Goal: Task Accomplishment & Management: Use online tool/utility

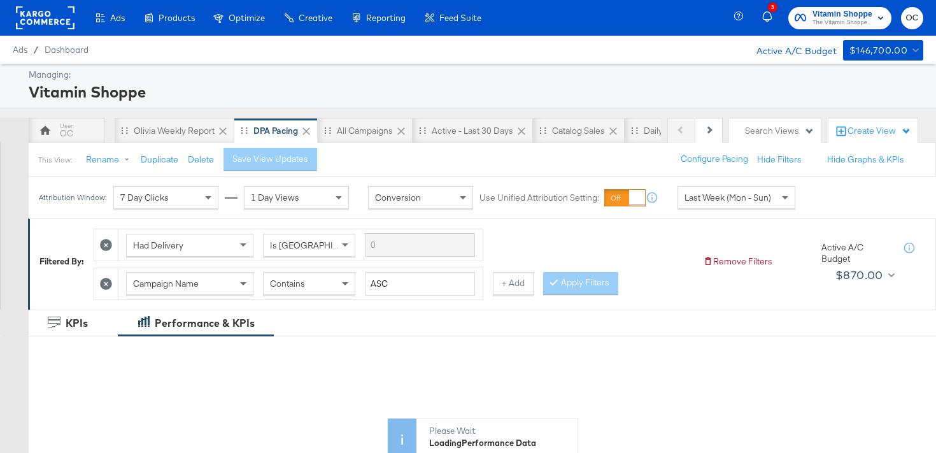
click at [66, 21] on rect at bounding box center [45, 17] width 59 height 23
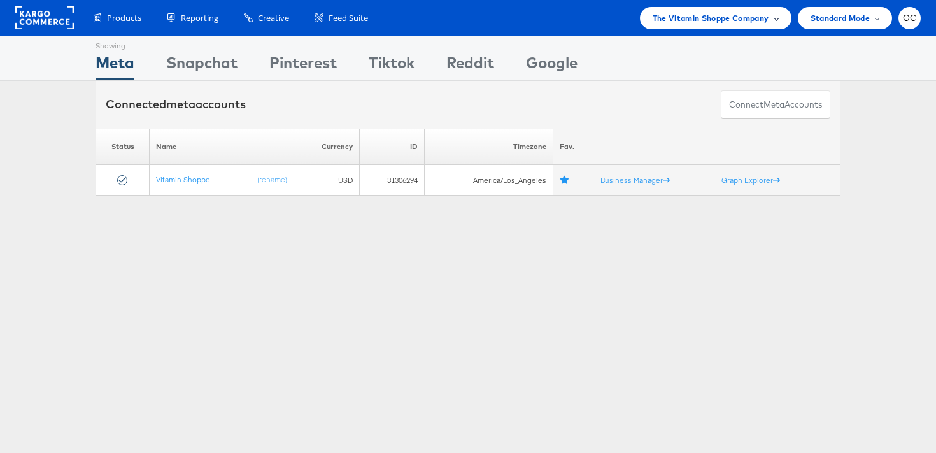
click at [765, 17] on span "The Vitamin Shoppe Company" at bounding box center [711, 17] width 117 height 13
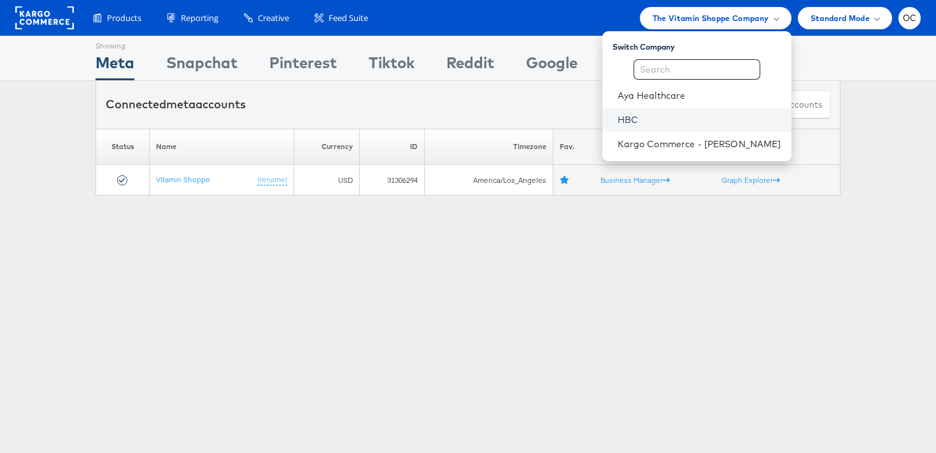
click at [662, 117] on link "HBC" at bounding box center [700, 119] width 164 height 13
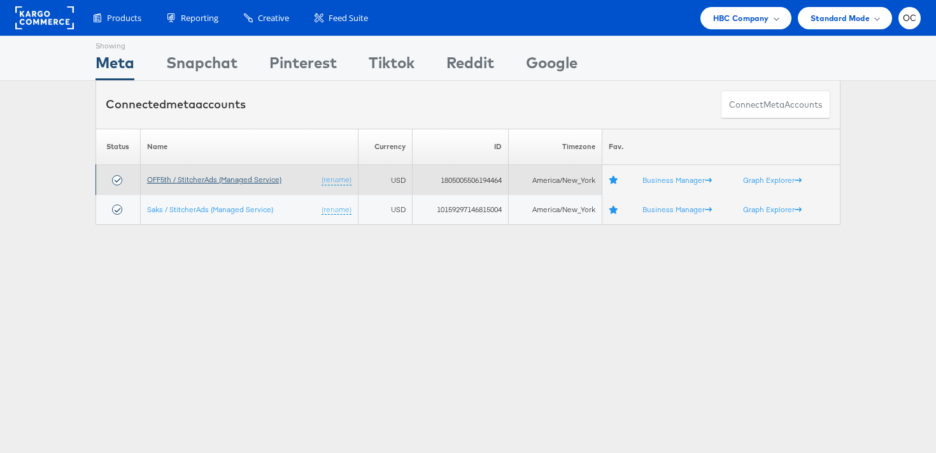
click at [251, 178] on link "OFF5th / StitcherAds (Managed Service)" at bounding box center [214, 179] width 134 height 10
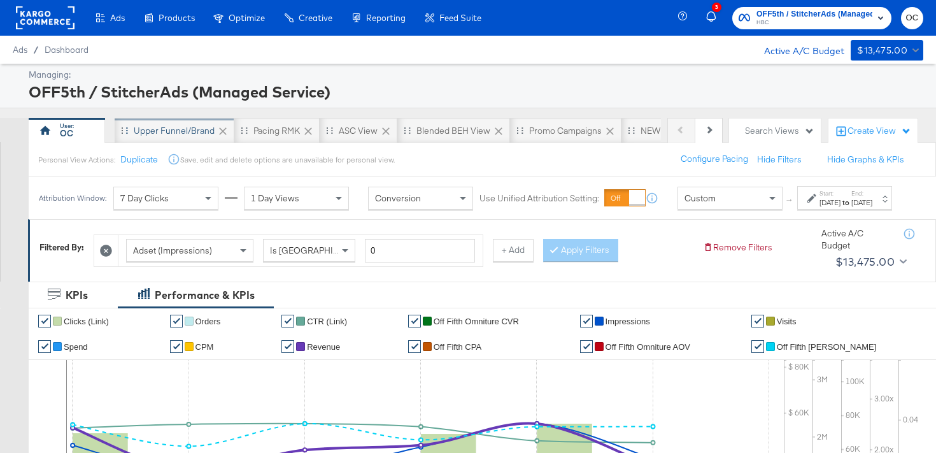
click at [192, 136] on div "Upper Funnel/Brand" at bounding box center [174, 131] width 81 height 12
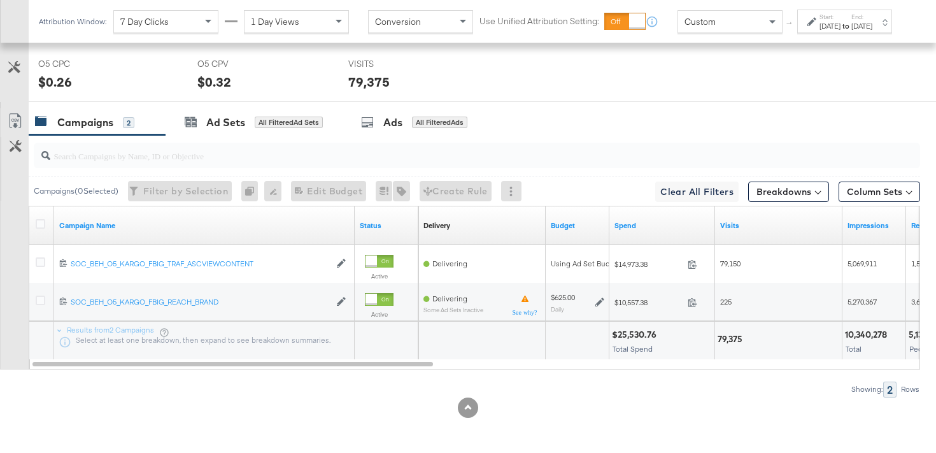
scroll to position [619, 0]
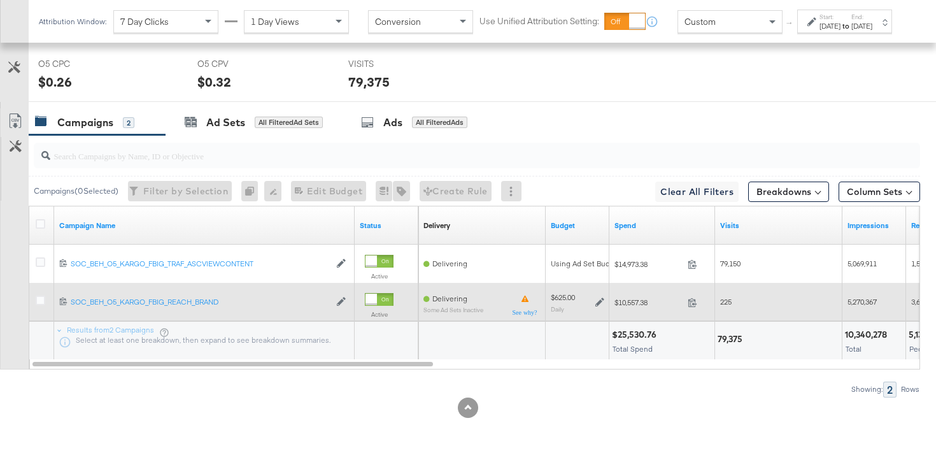
click at [600, 299] on icon at bounding box center [599, 302] width 9 height 9
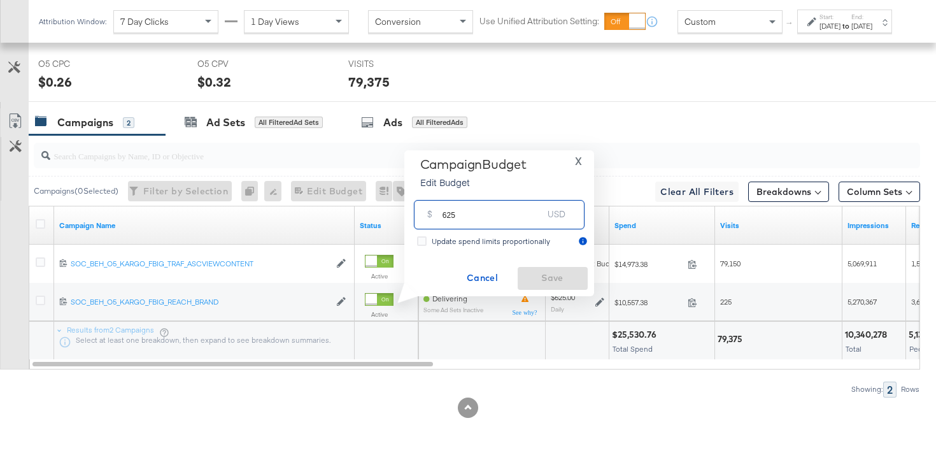
drag, startPoint x: 451, startPoint y: 213, endPoint x: 437, endPoint y: 209, distance: 14.4
click at [437, 210] on div "$ 625 USD" at bounding box center [499, 214] width 171 height 29
type input "775"
click at [561, 276] on span "Save" at bounding box center [553, 278] width 60 height 16
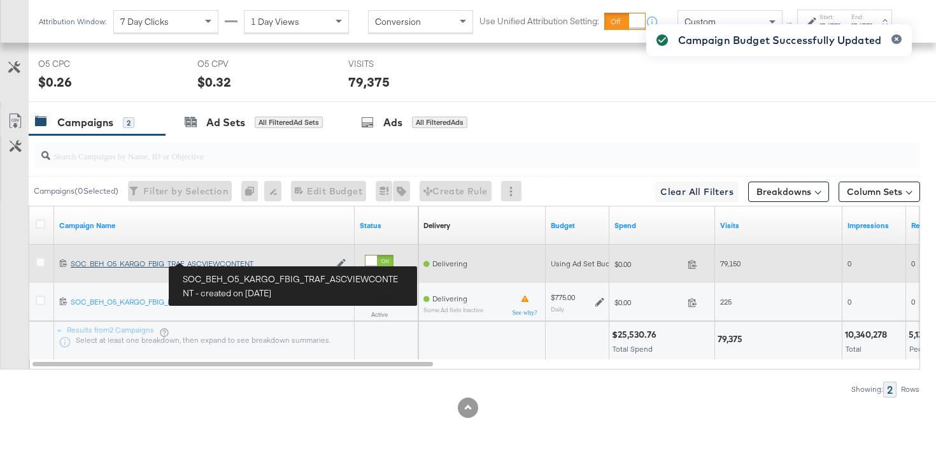
click at [216, 262] on div "SOC_BEH_O5_KARGO_FBIG_TRAF_ASCVIEWCONTENT SOC_BEH_O5_KARGO_FBIG_TRAF_ASCVIEWCON…" at bounding box center [200, 264] width 259 height 10
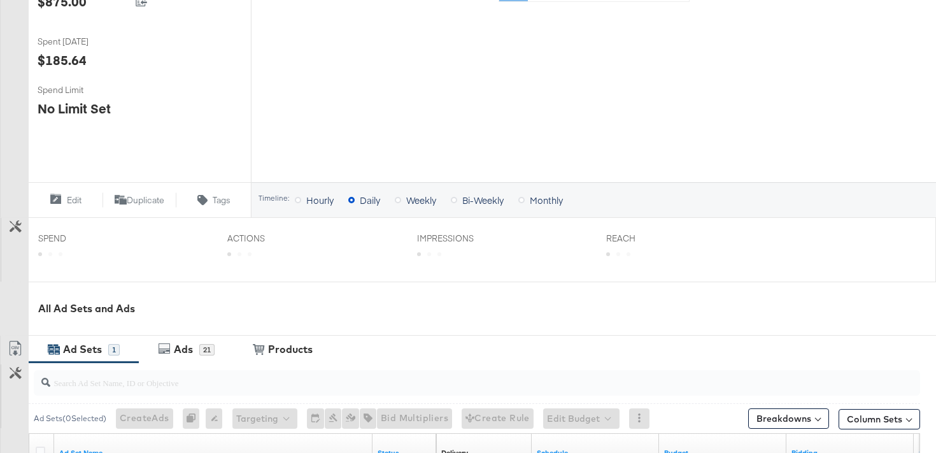
scroll to position [521, 0]
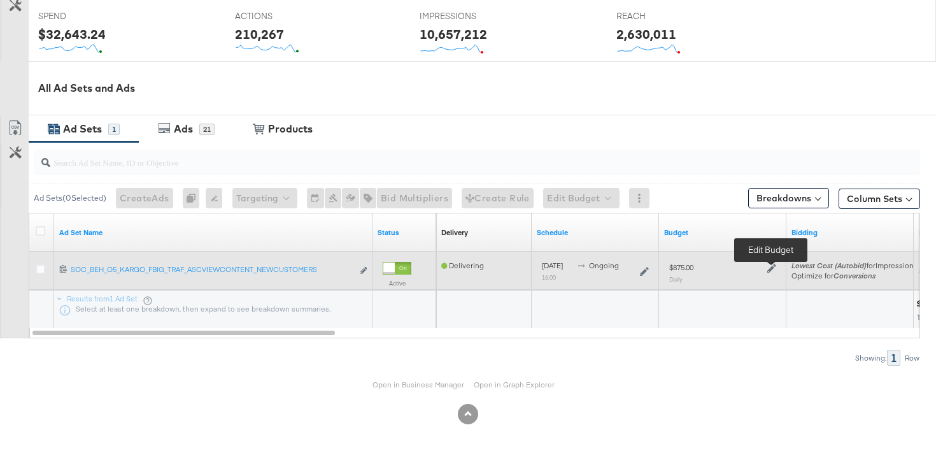
click at [773, 267] on icon at bounding box center [771, 268] width 9 height 9
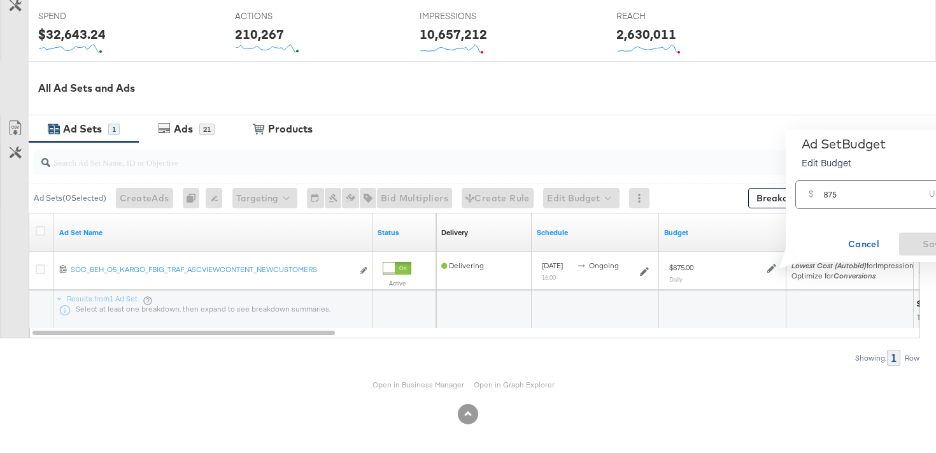
click at [832, 196] on input "875" at bounding box center [874, 189] width 101 height 27
type input "1085"
click at [921, 234] on button "Save" at bounding box center [934, 243] width 70 height 23
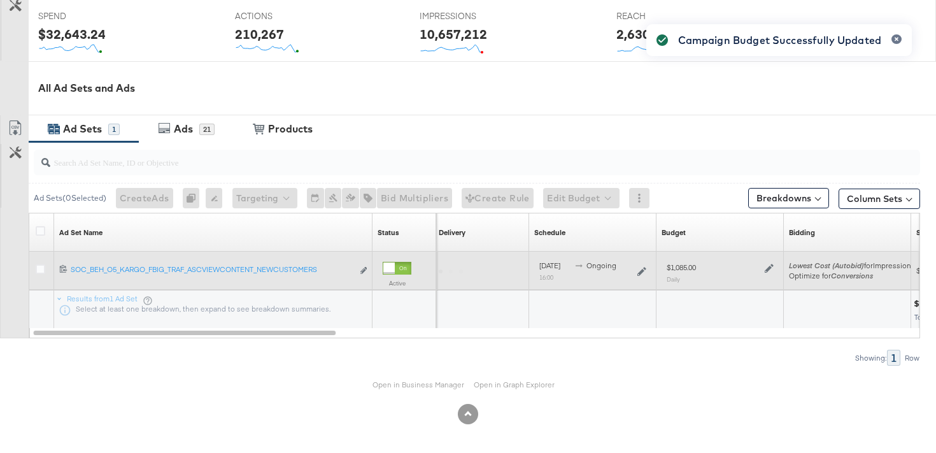
scroll to position [0, 0]
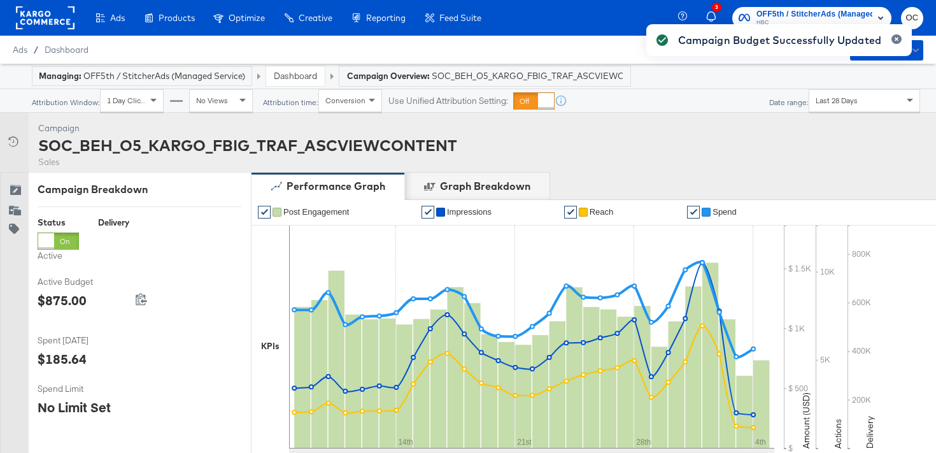
click at [297, 86] on div "Managing: OFF5th / StitcherAds (Managed Service) Dashboard Campaign Overview: S…" at bounding box center [468, 76] width 936 height 25
click at [297, 80] on link "Dashboard" at bounding box center [295, 75] width 43 height 11
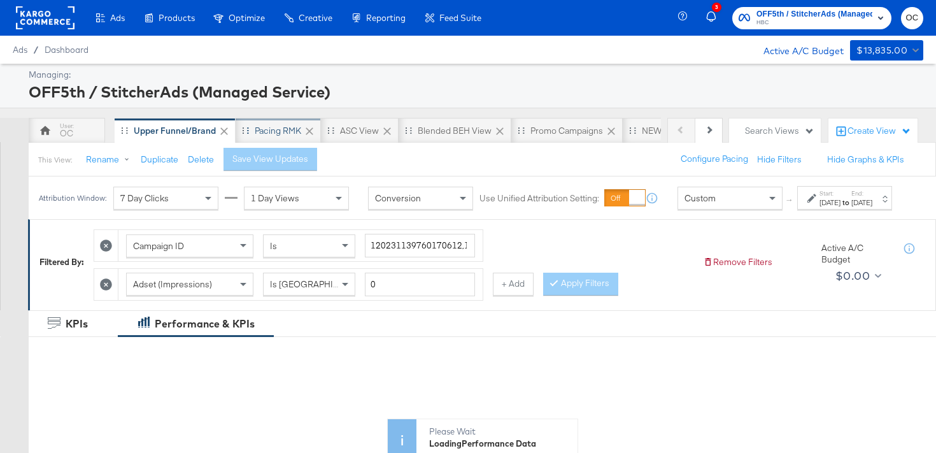
click at [282, 131] on div "Pacing RMK" at bounding box center [278, 131] width 46 height 12
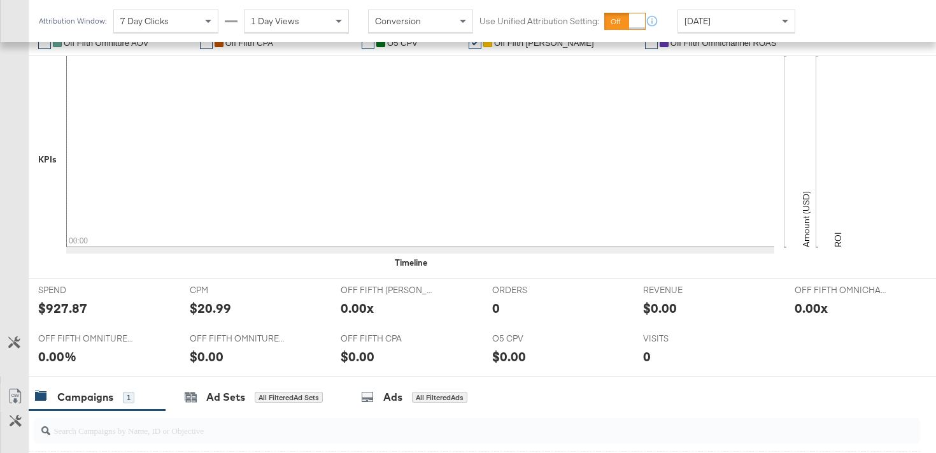
scroll to position [569, 0]
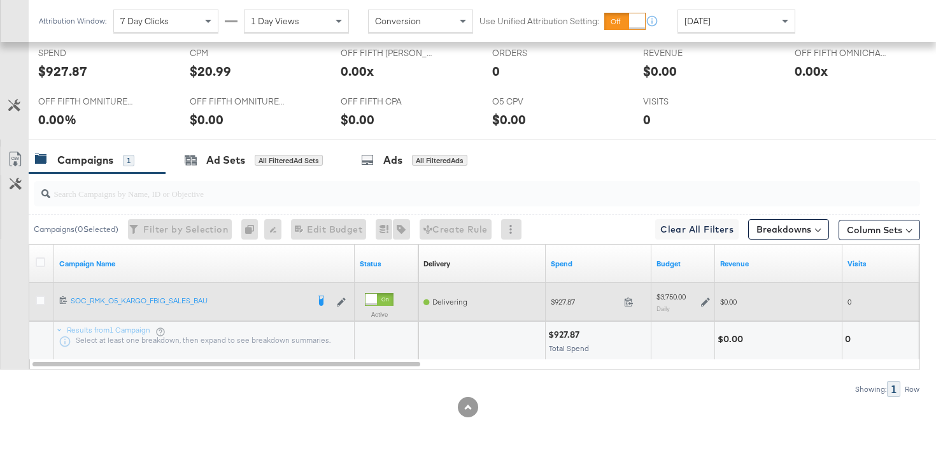
click at [704, 302] on icon at bounding box center [705, 301] width 9 height 9
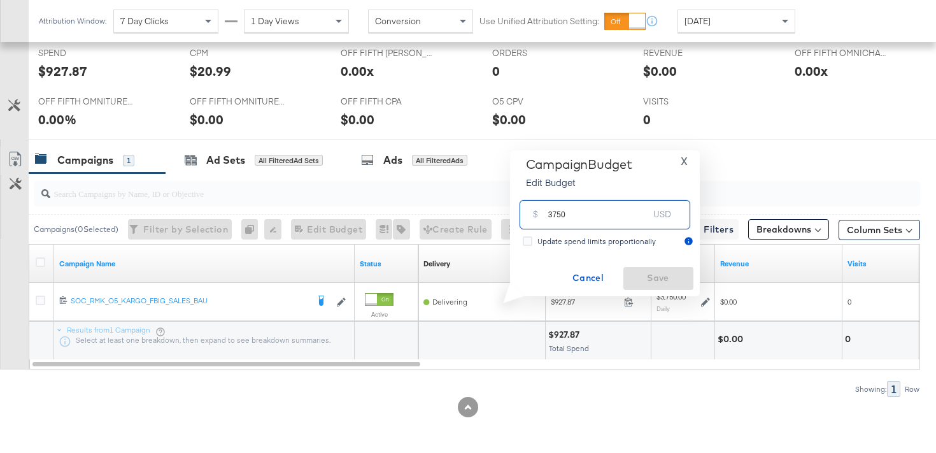
drag, startPoint x: 556, startPoint y: 213, endPoint x: 538, endPoint y: 212, distance: 17.9
click at [538, 212] on div "$ 3750 USD" at bounding box center [605, 214] width 171 height 29
type input "4650"
click at [650, 281] on span "Save" at bounding box center [658, 278] width 60 height 16
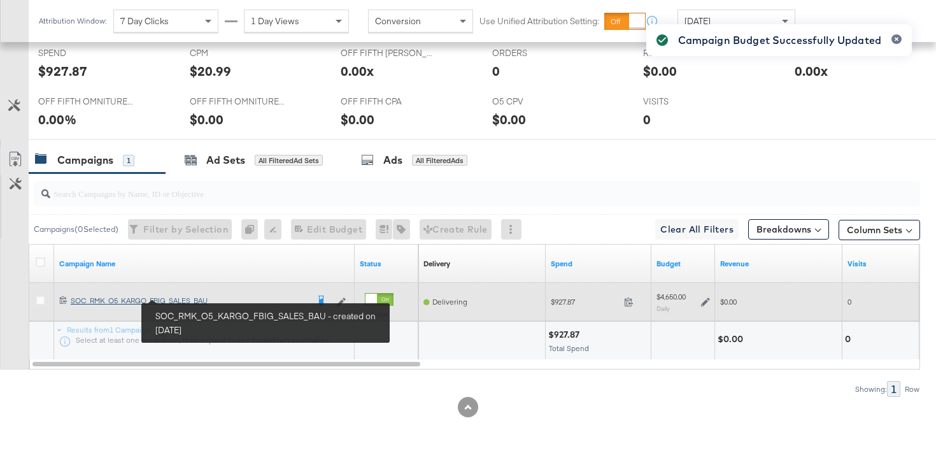
click at [206, 302] on div "SOC_RMK_O5_KARGO_FBIG_SALES_BAU SOC_RMK_O5_KARGO_FBIG_SALES_BAU" at bounding box center [189, 300] width 237 height 10
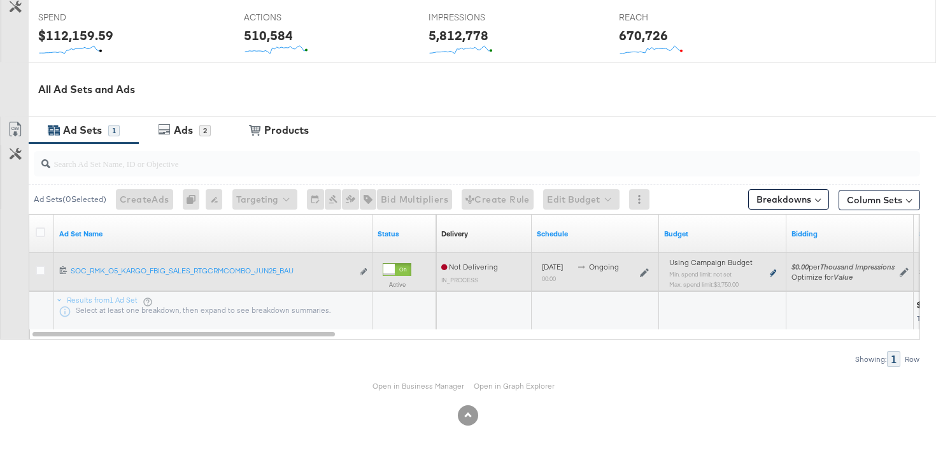
scroll to position [520, 0]
click at [772, 273] on icon at bounding box center [773, 272] width 6 height 7
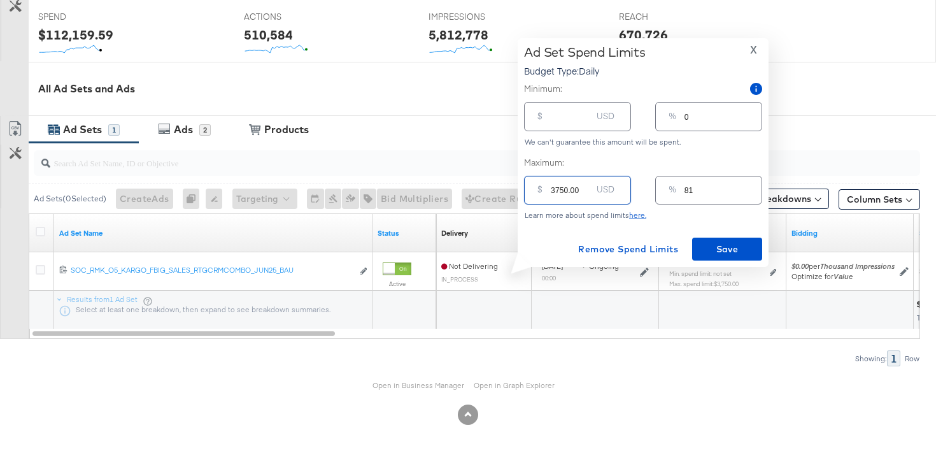
drag, startPoint x: 557, startPoint y: 192, endPoint x: 538, endPoint y: 191, distance: 19.1
click at [538, 191] on div "$ 3750.00 USD" at bounding box center [577, 190] width 107 height 29
type input "450.00"
type input "10"
type input "4650.00"
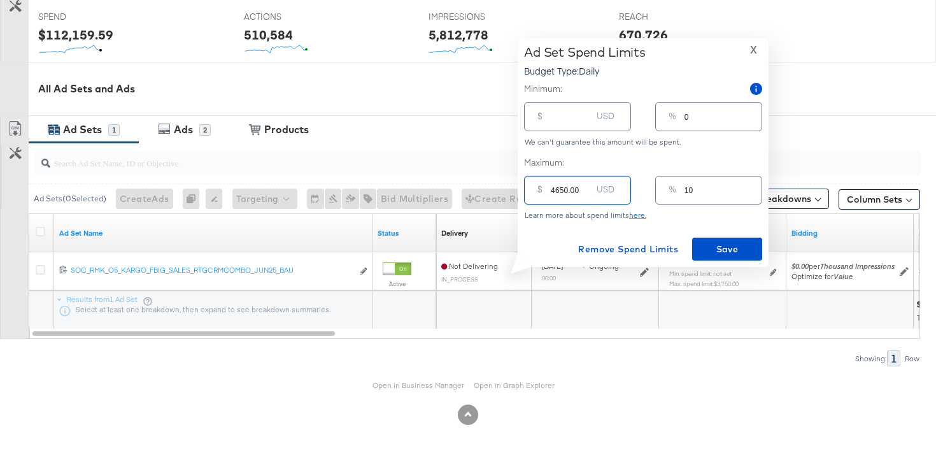
type input "100"
type input "4650.00"
click at [706, 240] on button "Save" at bounding box center [727, 249] width 70 height 23
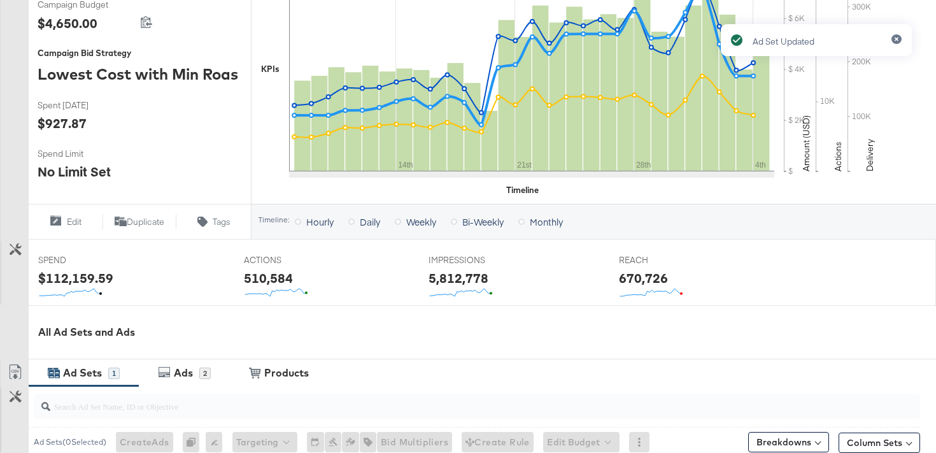
scroll to position [0, 0]
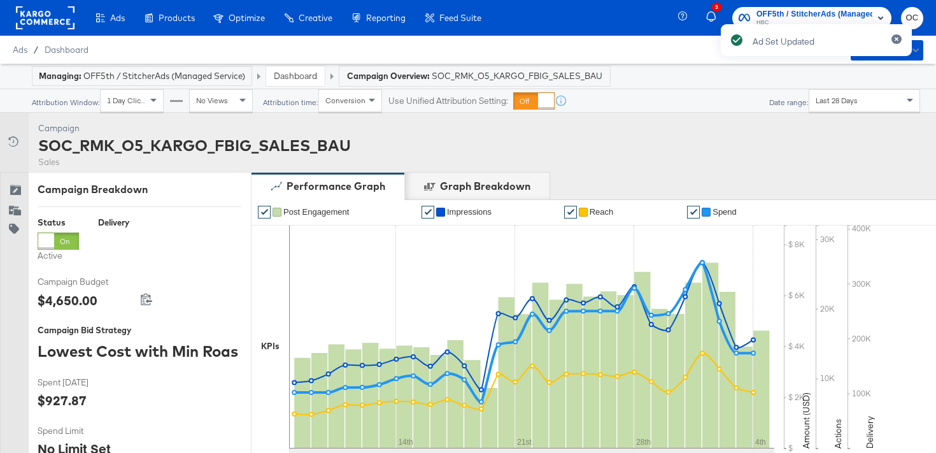
click at [306, 76] on link "Dashboard" at bounding box center [295, 75] width 43 height 11
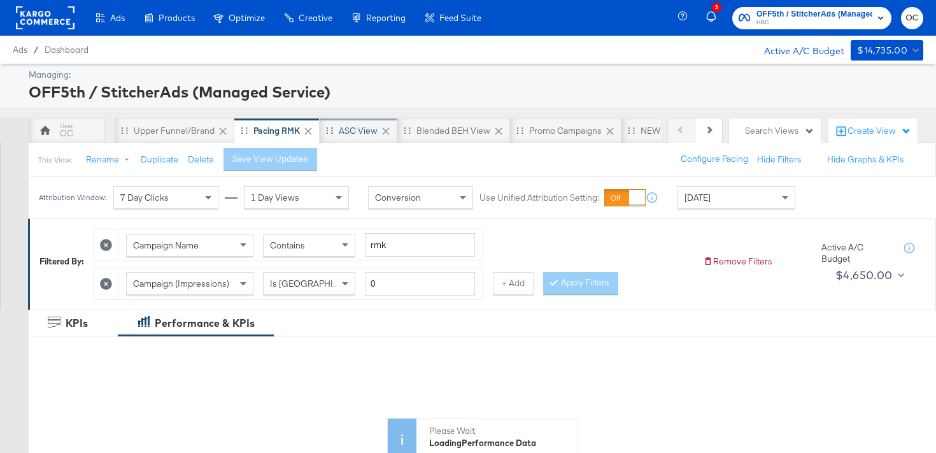
click at [353, 129] on div "ASC View" at bounding box center [358, 131] width 39 height 12
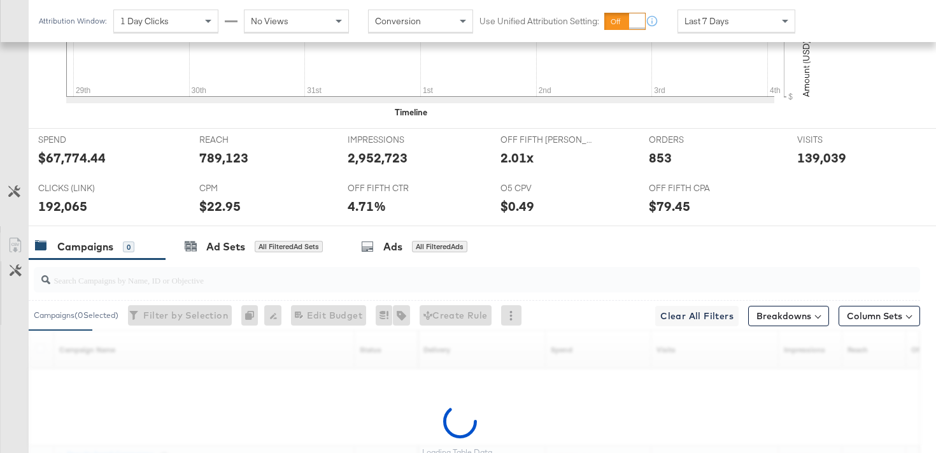
scroll to position [645, 0]
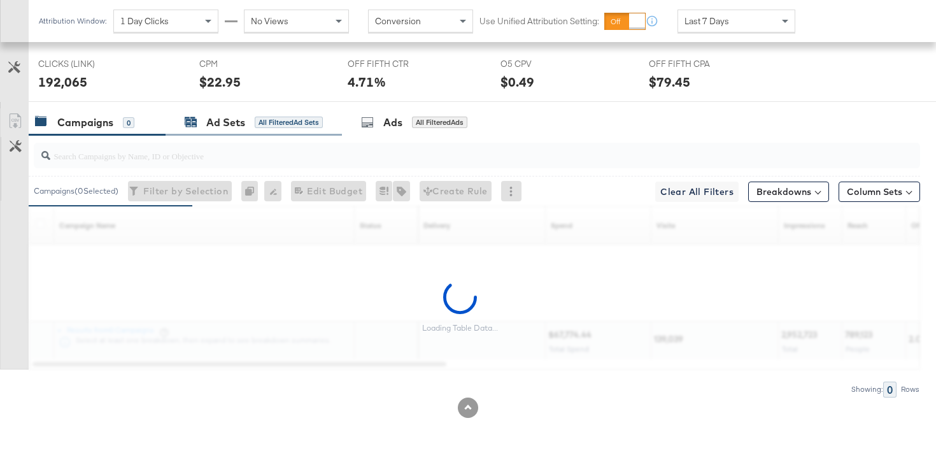
click at [300, 122] on div "All Filtered Ad Sets" at bounding box center [289, 122] width 68 height 11
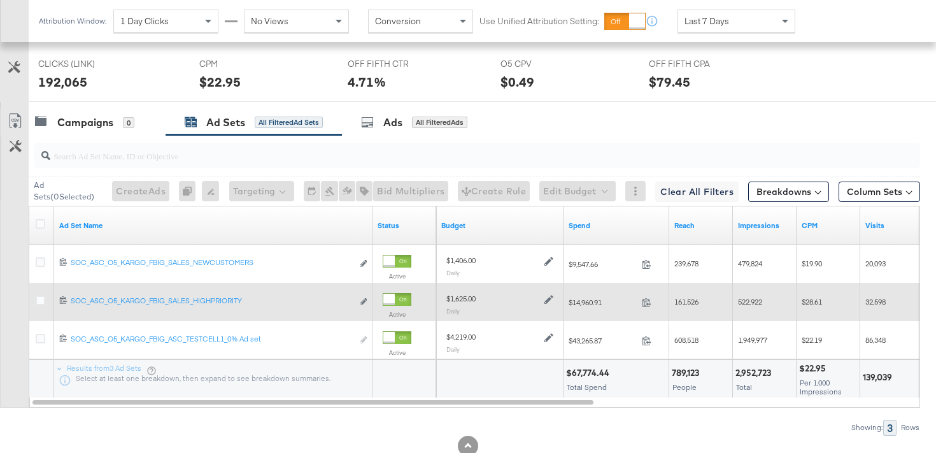
click at [548, 300] on icon at bounding box center [548, 299] width 9 height 9
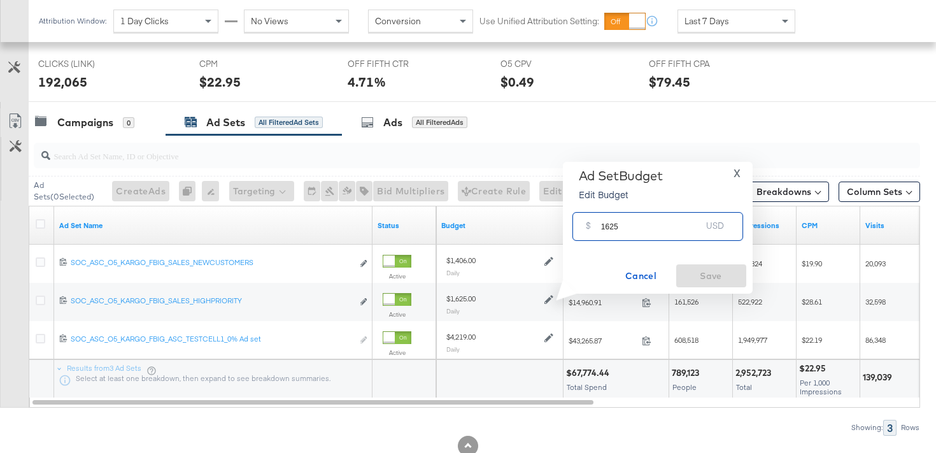
drag, startPoint x: 608, startPoint y: 225, endPoint x: 577, endPoint y: 224, distance: 31.2
click at [578, 225] on div "$ 1625 USD" at bounding box center [657, 226] width 171 height 29
type input "2015"
click at [712, 274] on span "Save" at bounding box center [711, 276] width 60 height 16
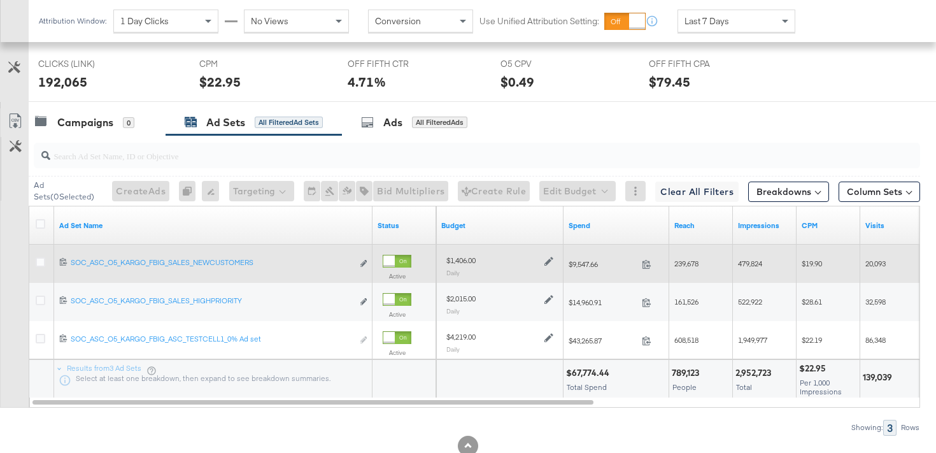
click at [549, 265] on icon at bounding box center [548, 261] width 9 height 9
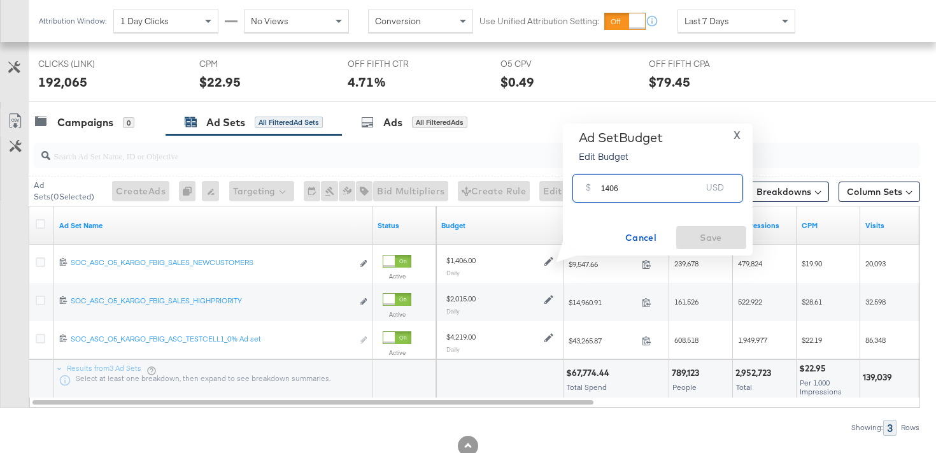
click at [616, 188] on input "1406" at bounding box center [651, 182] width 101 height 27
type input "1743"
click at [724, 241] on span "Save" at bounding box center [711, 238] width 60 height 16
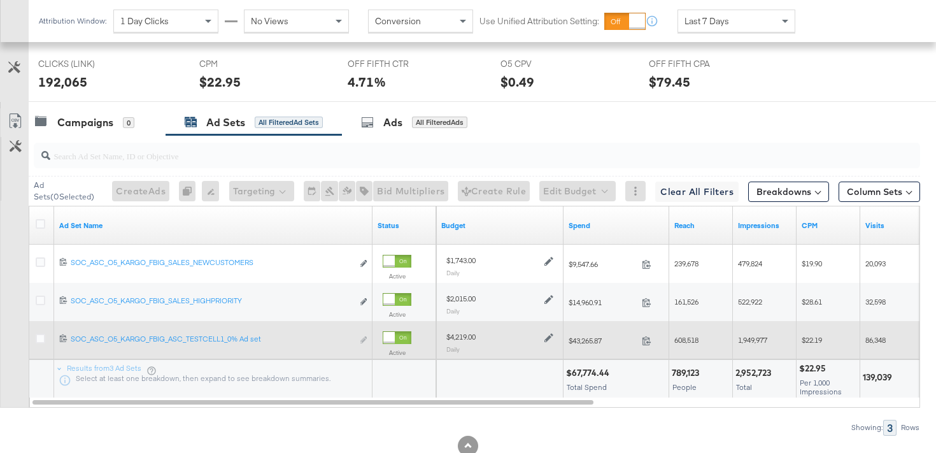
click at [549, 336] on icon at bounding box center [548, 338] width 9 height 9
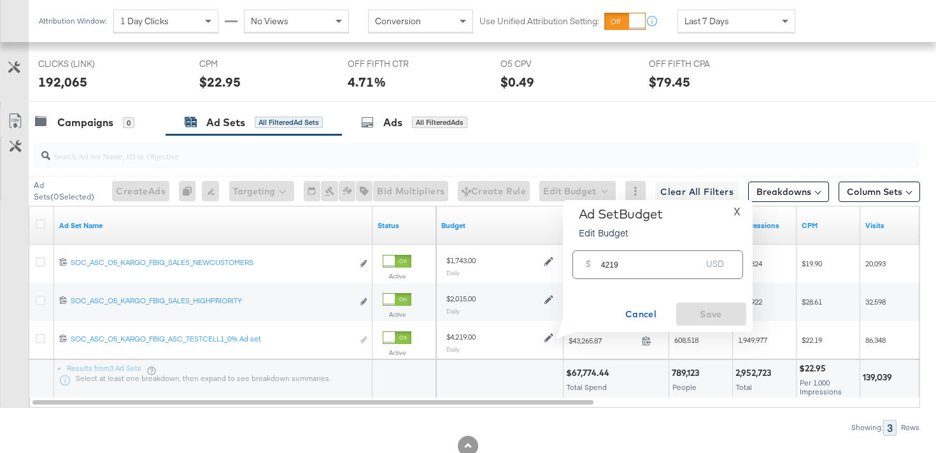
click at [607, 261] on input "4219" at bounding box center [651, 259] width 101 height 27
type input "5232"
click at [699, 309] on span "Save" at bounding box center [711, 314] width 60 height 16
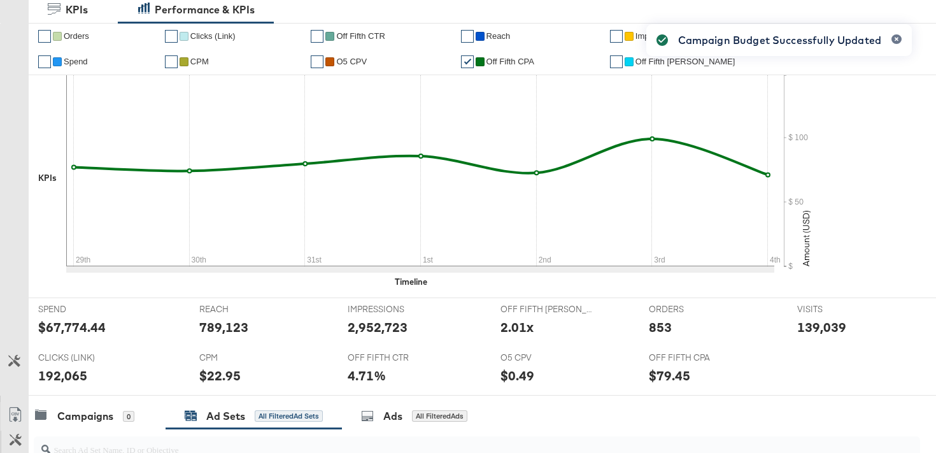
scroll to position [0, 0]
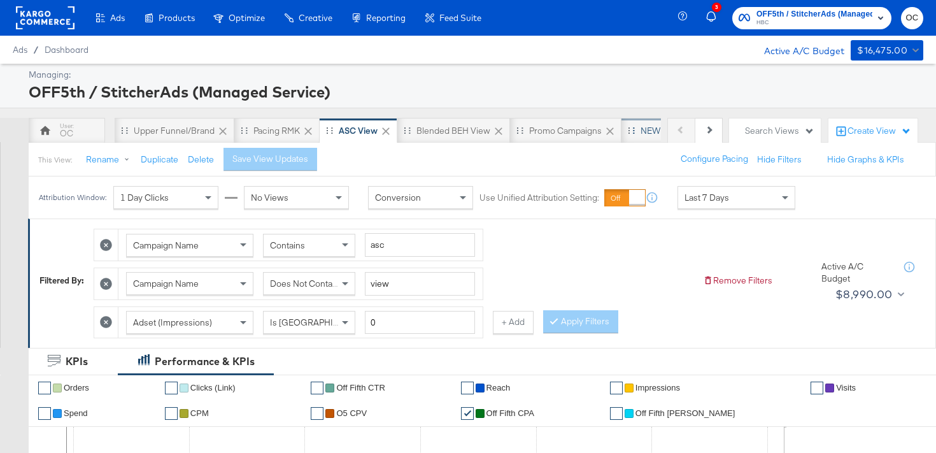
click at [650, 132] on div "NEW O5 Weekly Report" at bounding box center [687, 131] width 93 height 12
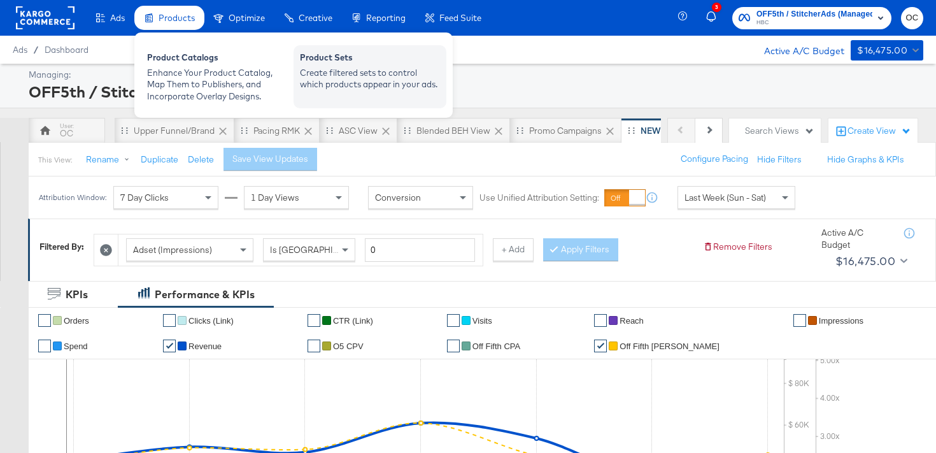
click at [297, 65] on div "Product Sets Create filtered sets to control which products appear in your ads." at bounding box center [370, 76] width 153 height 63
click at [367, 80] on div "Create filtered sets to control which products appear in your ads." at bounding box center [370, 79] width 140 height 24
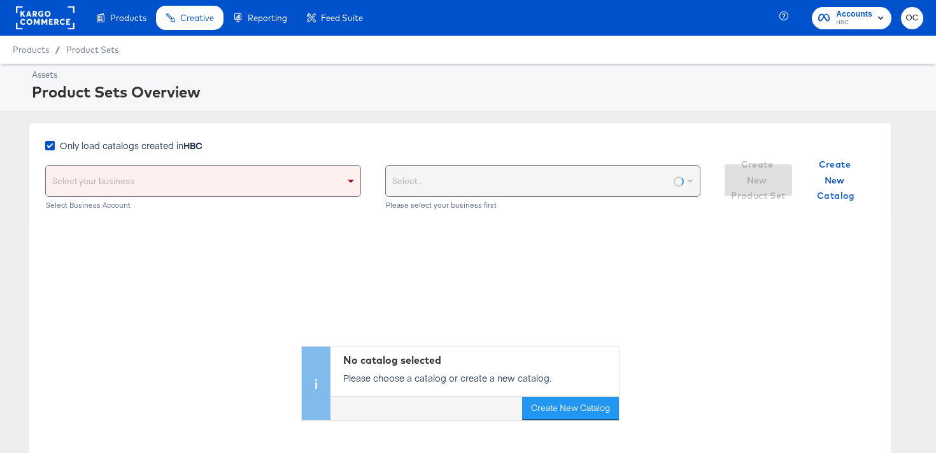
click at [183, 148] on span "Only load catalogs created in HBC" at bounding box center [131, 145] width 143 height 13
click at [0, 0] on input "Only load catalogs created in HBC" at bounding box center [0, 0] width 0 height 0
click at [186, 195] on div "Select your business" at bounding box center [203, 181] width 315 height 31
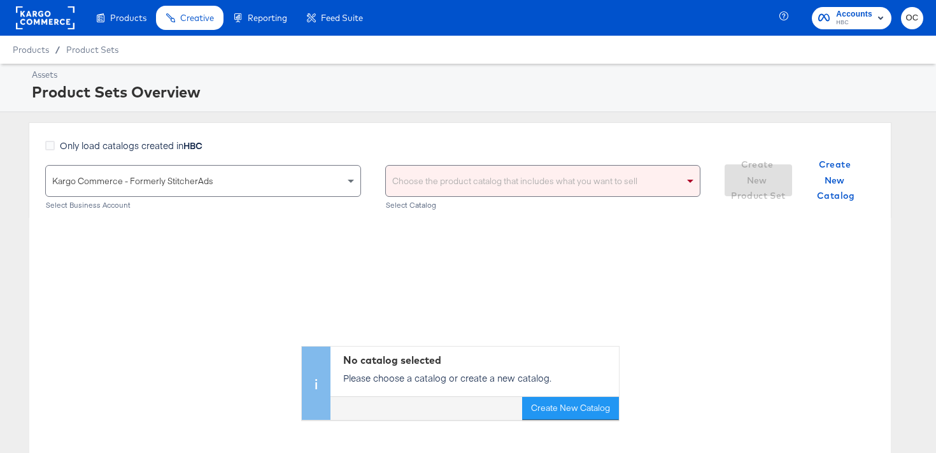
click at [428, 182] on div "Choose the product catalog that includes what you want to sell" at bounding box center [543, 181] width 315 height 31
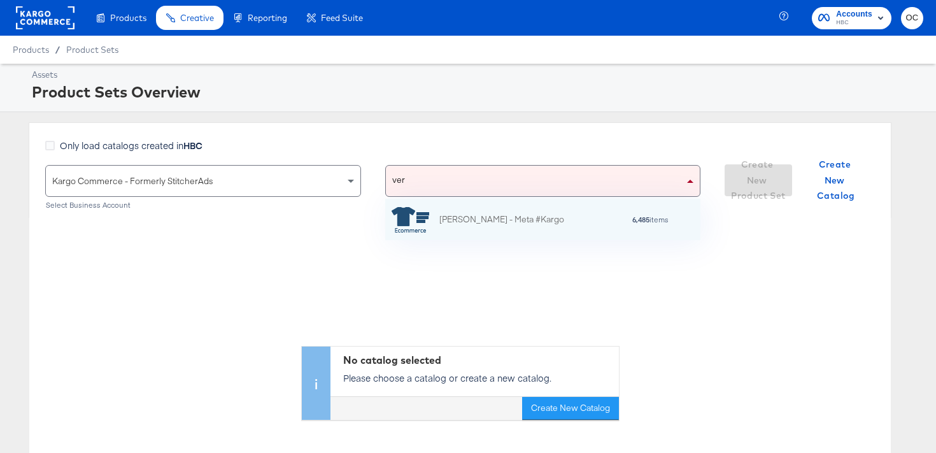
scroll to position [41, 315]
type input "ver"
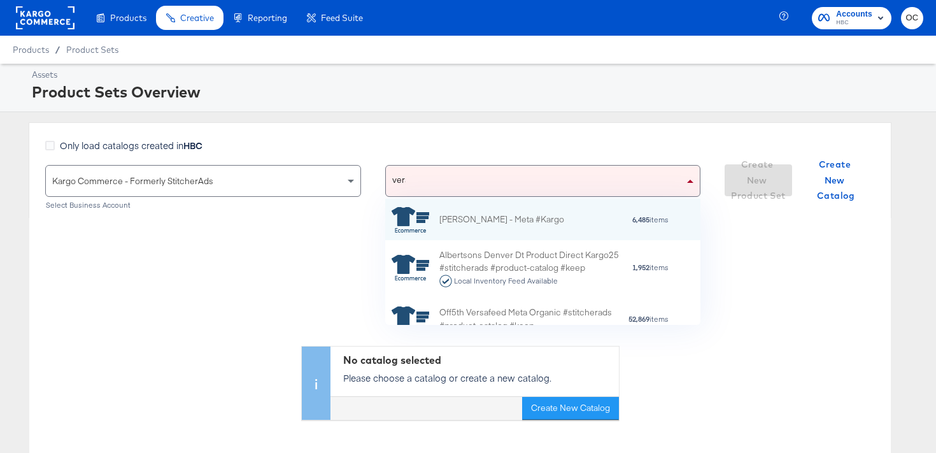
scroll to position [0, 1]
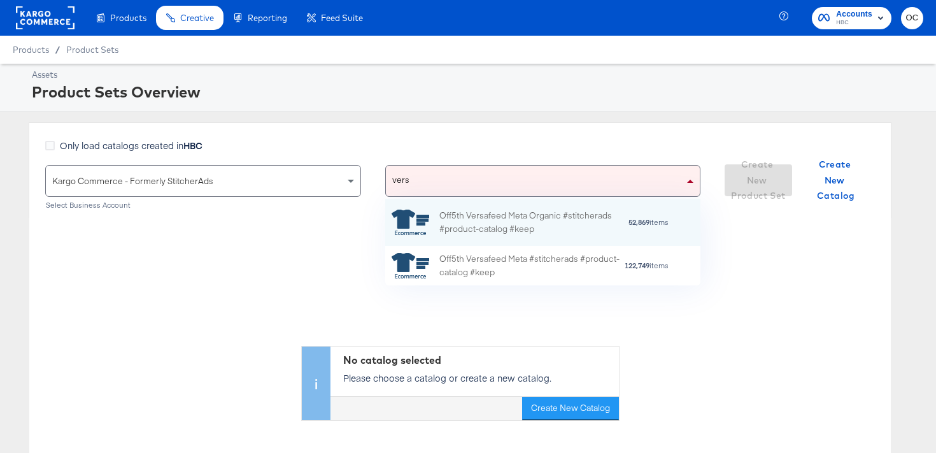
type input "versa"
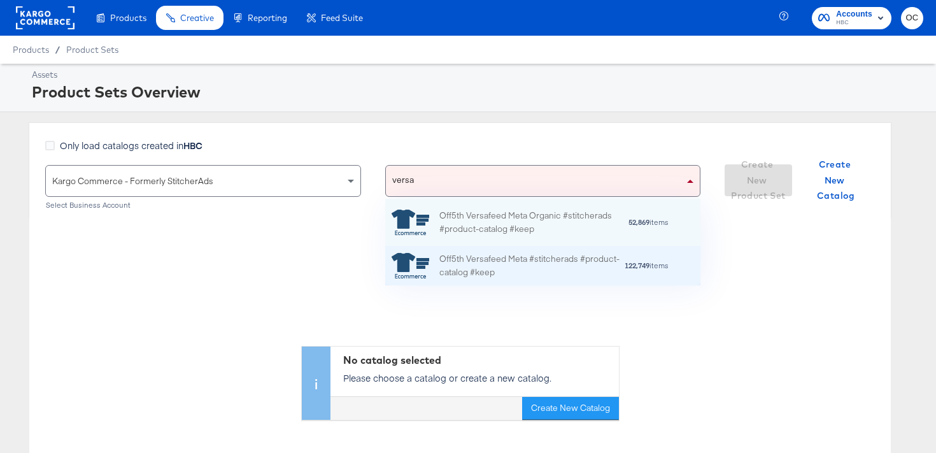
click at [498, 266] on div "Off5th Versafeed Meta #stitcherads #product-catalog #keep" at bounding box center [531, 265] width 185 height 27
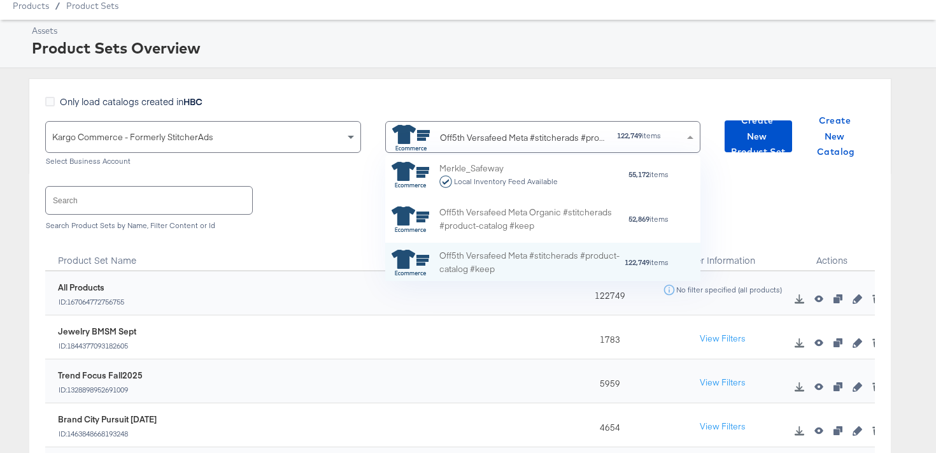
scroll to position [126, 315]
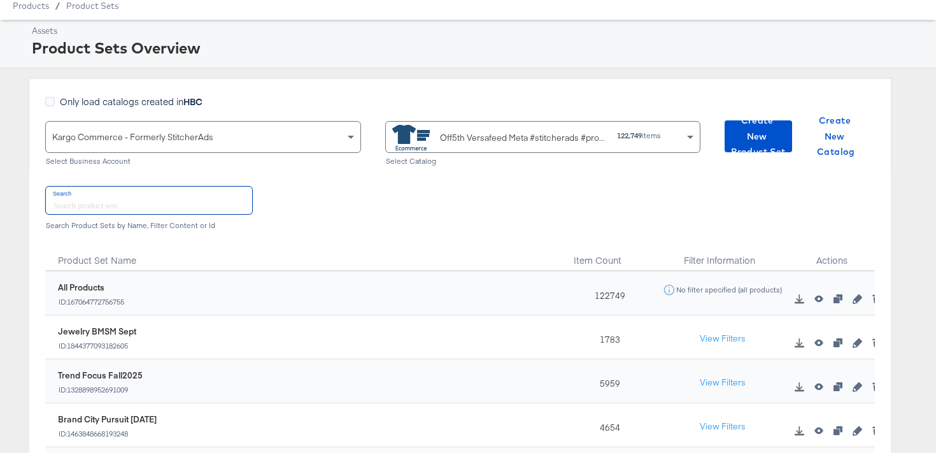
click at [136, 202] on input "text" at bounding box center [149, 200] width 206 height 27
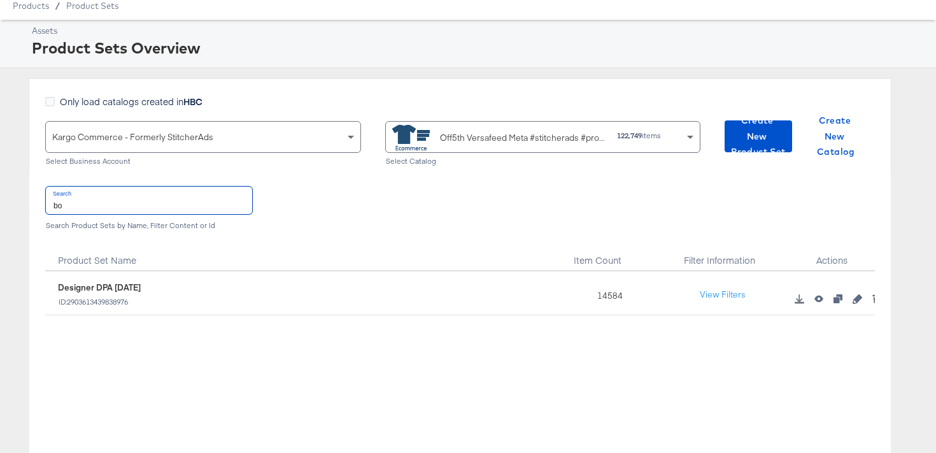
type input "b"
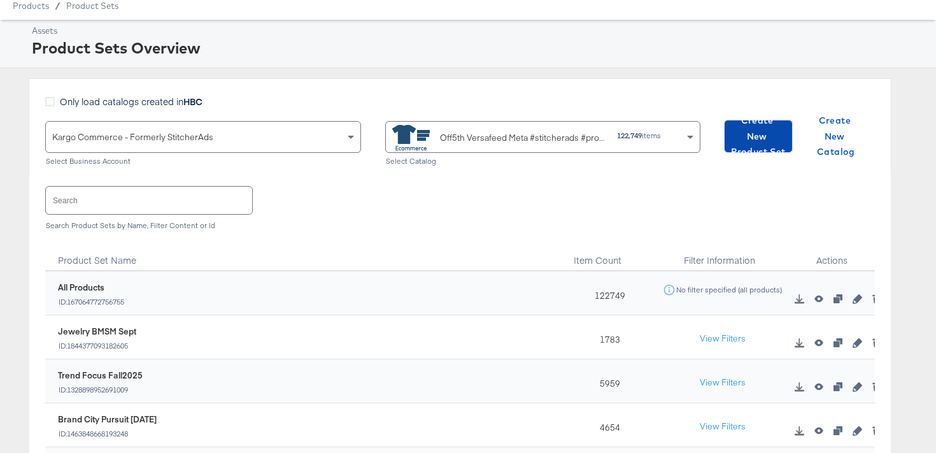
click at [733, 146] on span "Create New Product Set" at bounding box center [758, 136] width 57 height 47
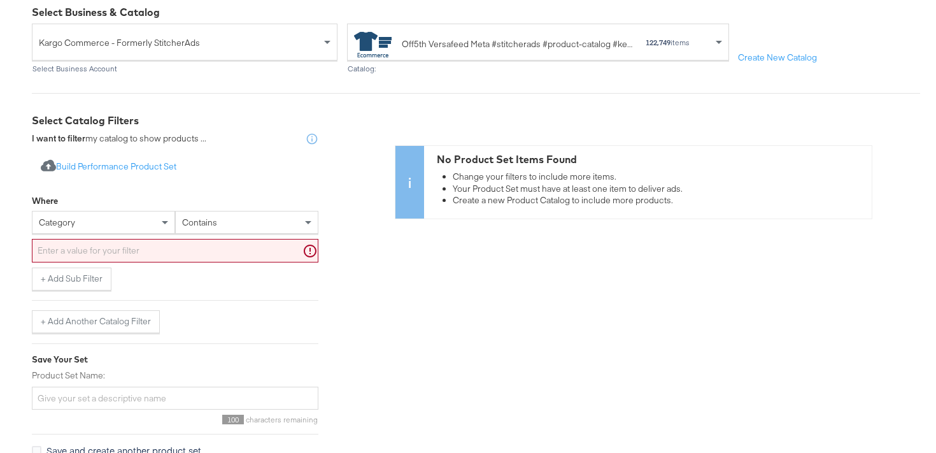
scroll to position [177, 0]
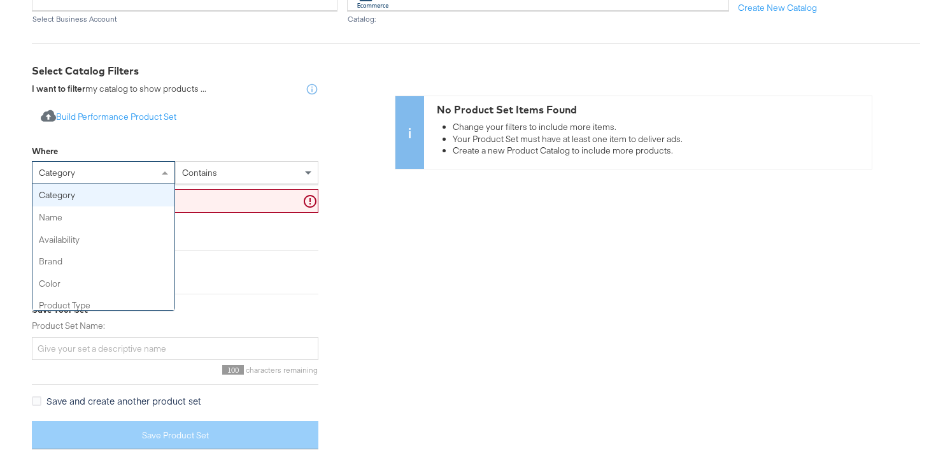
click at [135, 170] on div "category" at bounding box center [103, 173] width 142 height 22
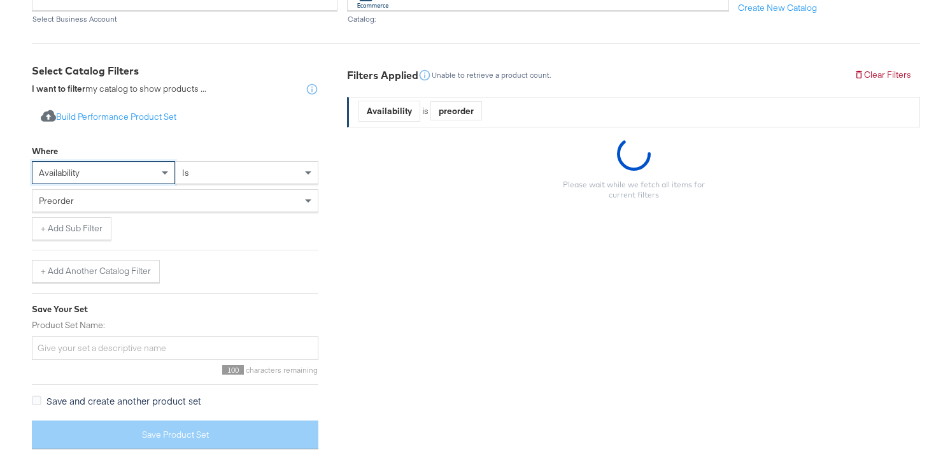
click at [130, 199] on div "preorder" at bounding box center [174, 201] width 285 height 22
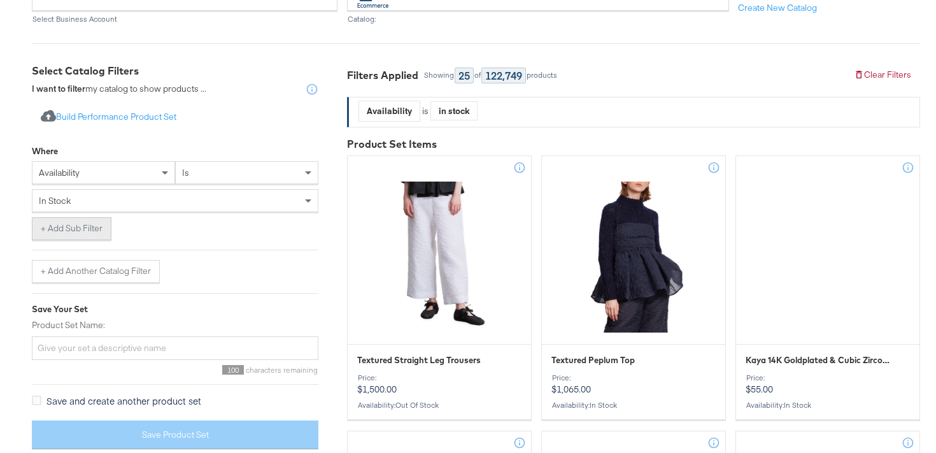
click at [81, 236] on button "+ Add Sub Filter" at bounding box center [72, 228] width 80 height 23
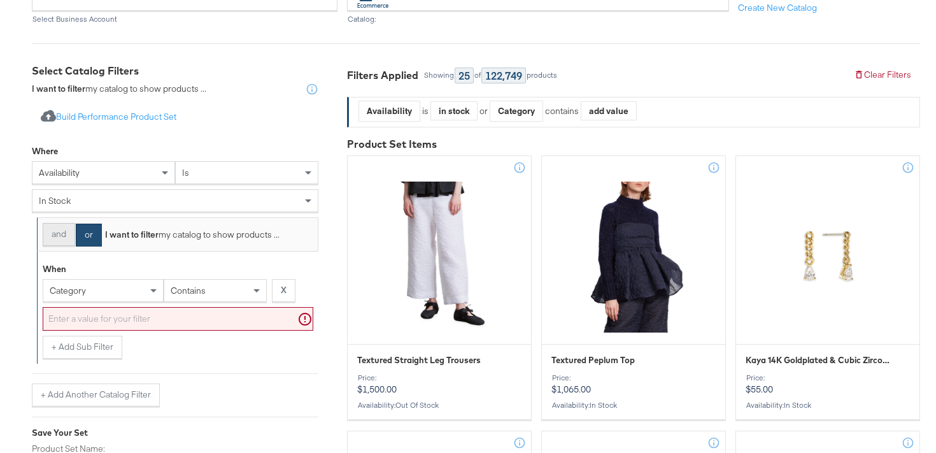
click at [64, 238] on button "and" at bounding box center [59, 234] width 32 height 23
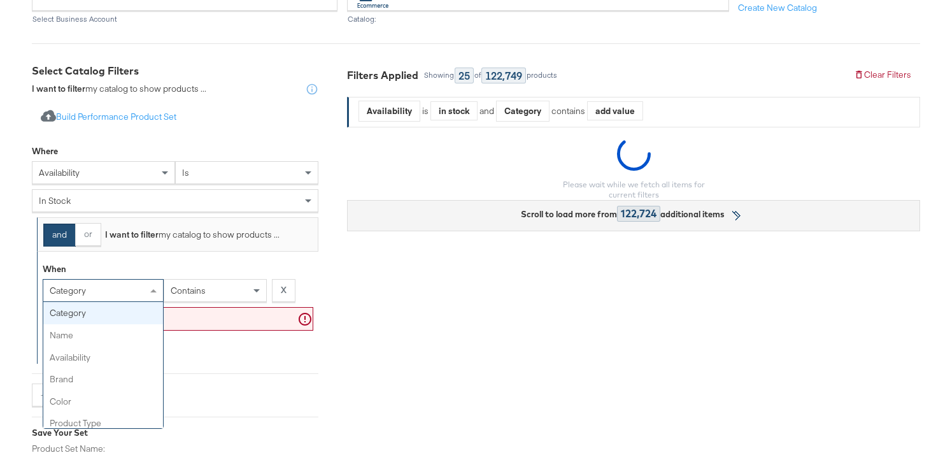
click at [75, 295] on span "category" at bounding box center [68, 290] width 36 height 11
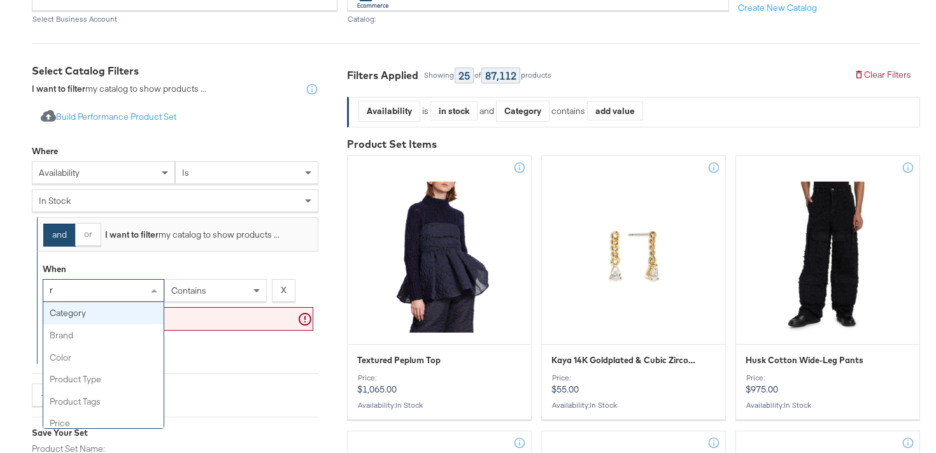
type input "re"
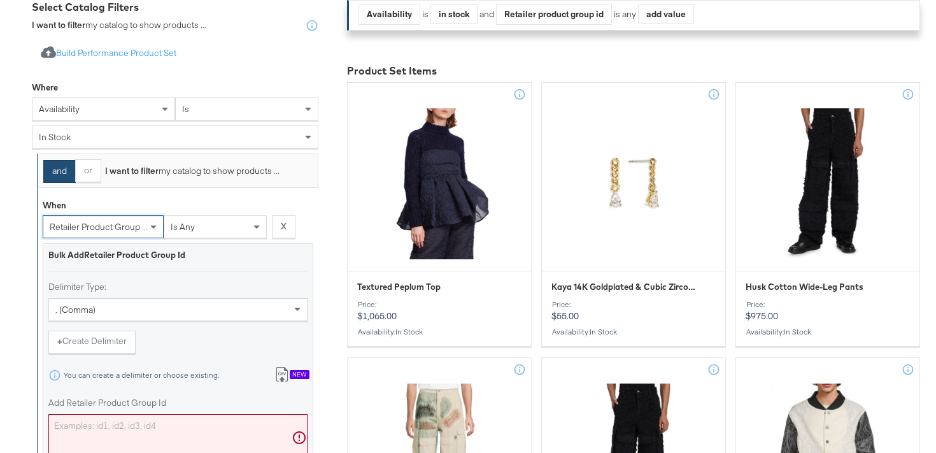
scroll to position [299, 0]
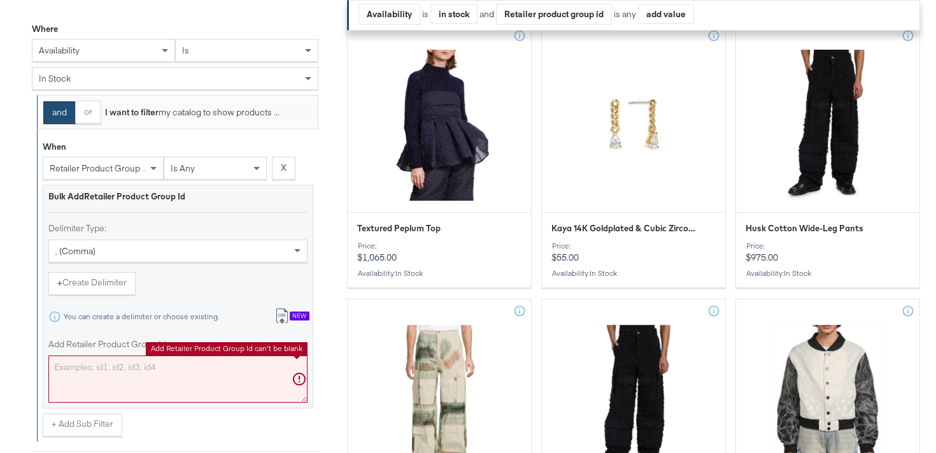
click at [128, 362] on textarea "Add Retailer Product Group Id" at bounding box center [177, 378] width 259 height 47
paste textarea "0400023046205,0400020943174,0400022812690,0400024541903,0400022268338,040001874…"
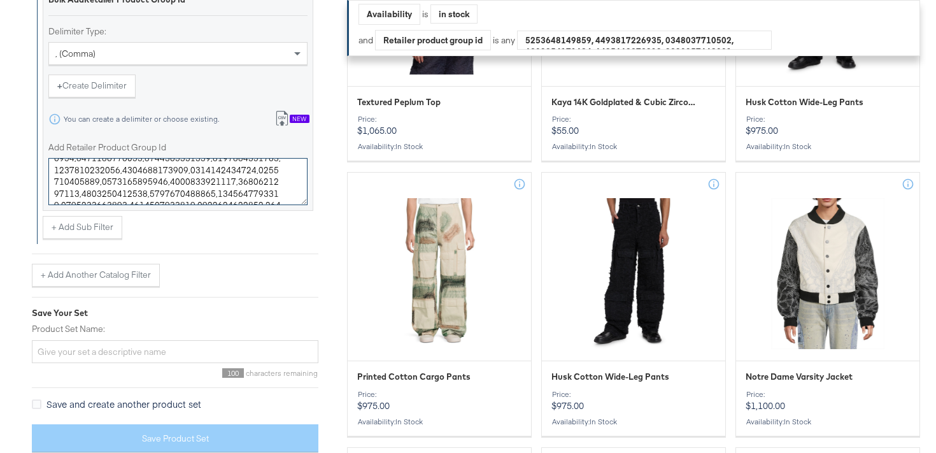
scroll to position [499, 0]
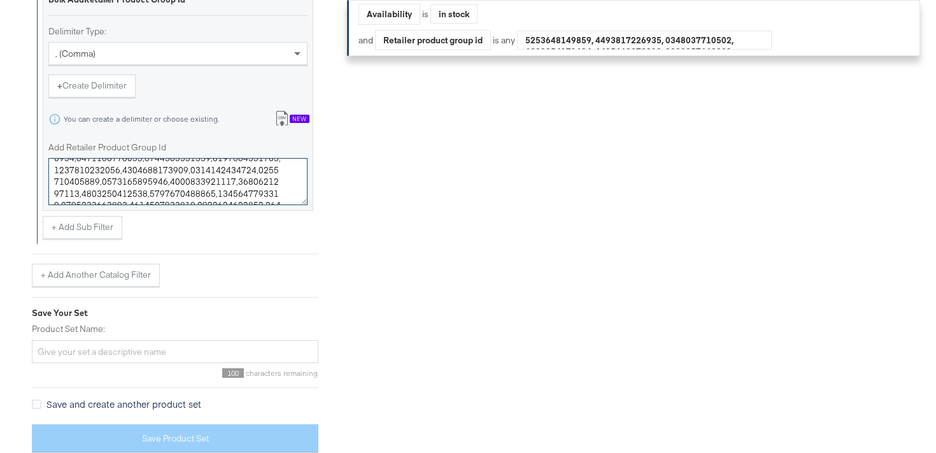
type textarea "0400023046205,0400020943174,0400022812690,0400024541903,0400022268338,040001874…"
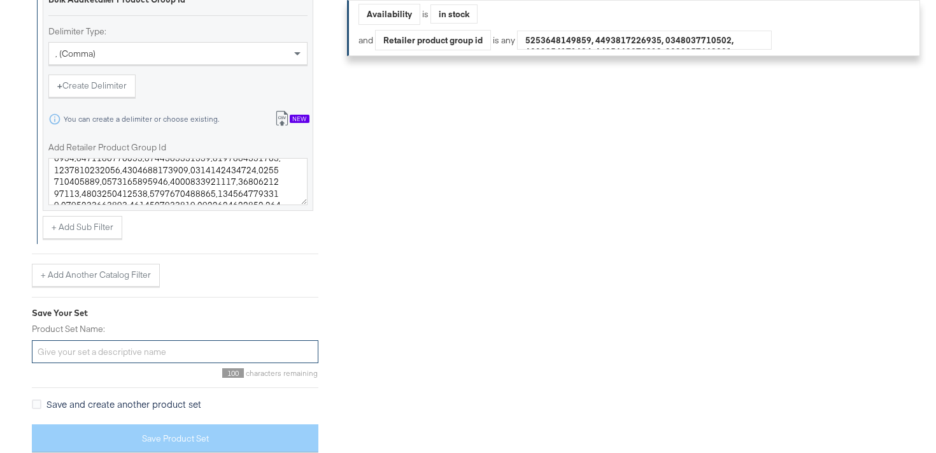
click at [148, 360] on input "Product Set Name:" at bounding box center [175, 352] width 287 height 24
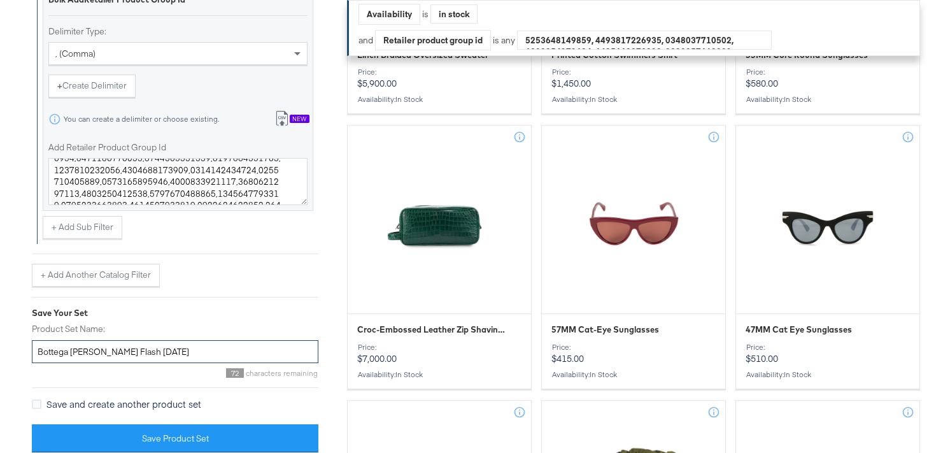
click at [91, 353] on input "Bottega Venetta Flash SEPT25" at bounding box center [175, 352] width 287 height 24
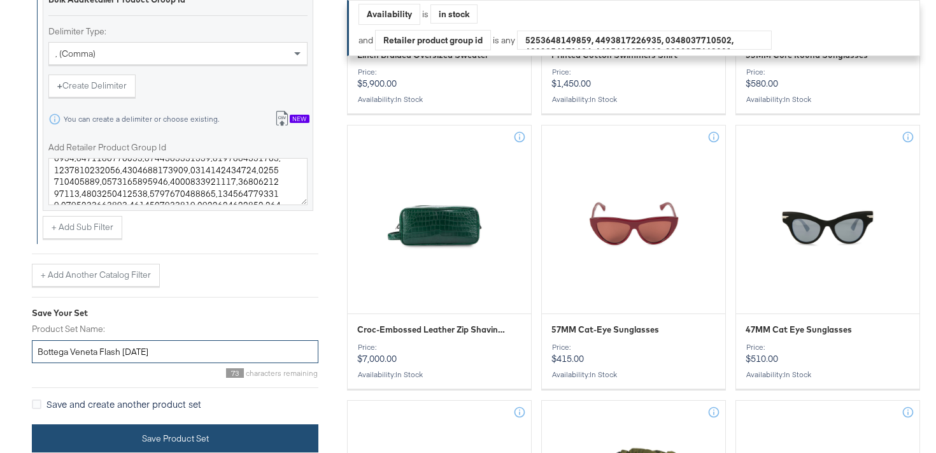
type input "Bottega Veneta Flash SEPT25"
click at [145, 442] on button "Save Product Set" at bounding box center [175, 438] width 287 height 29
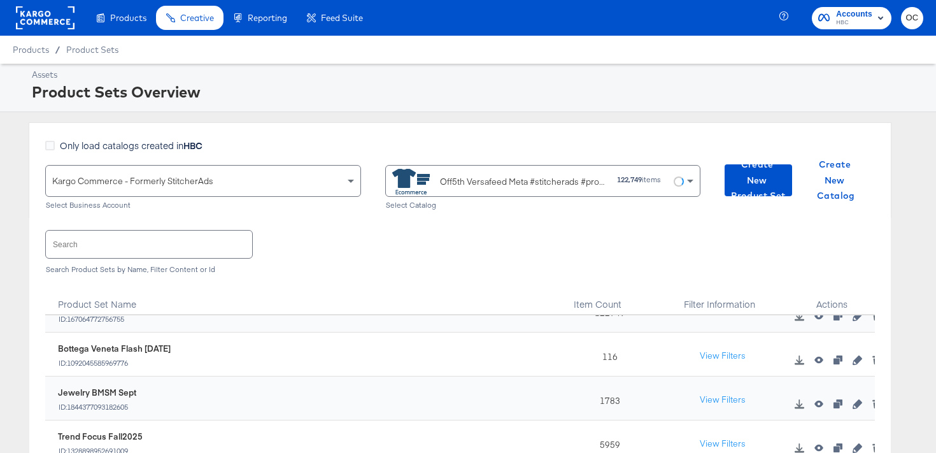
scroll to position [27, 0]
click at [718, 357] on button "View Filters" at bounding box center [723, 355] width 64 height 23
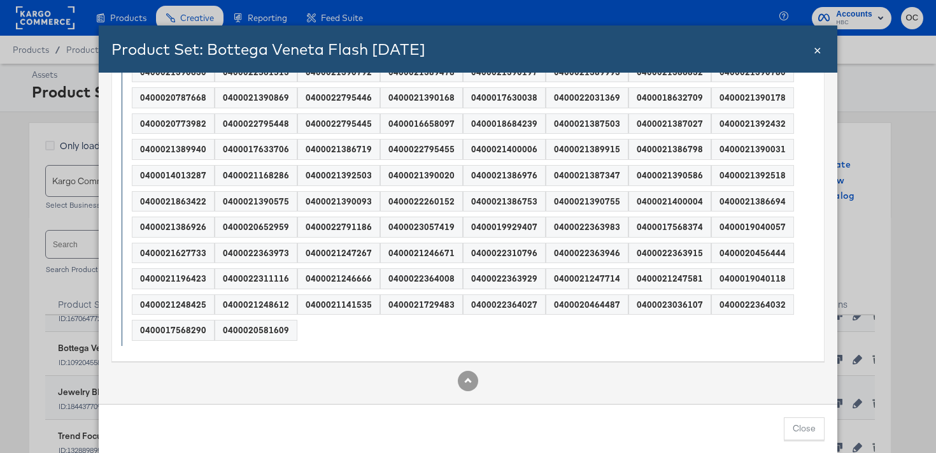
scroll to position [0, 0]
